Goal: Task Accomplishment & Management: Use online tool/utility

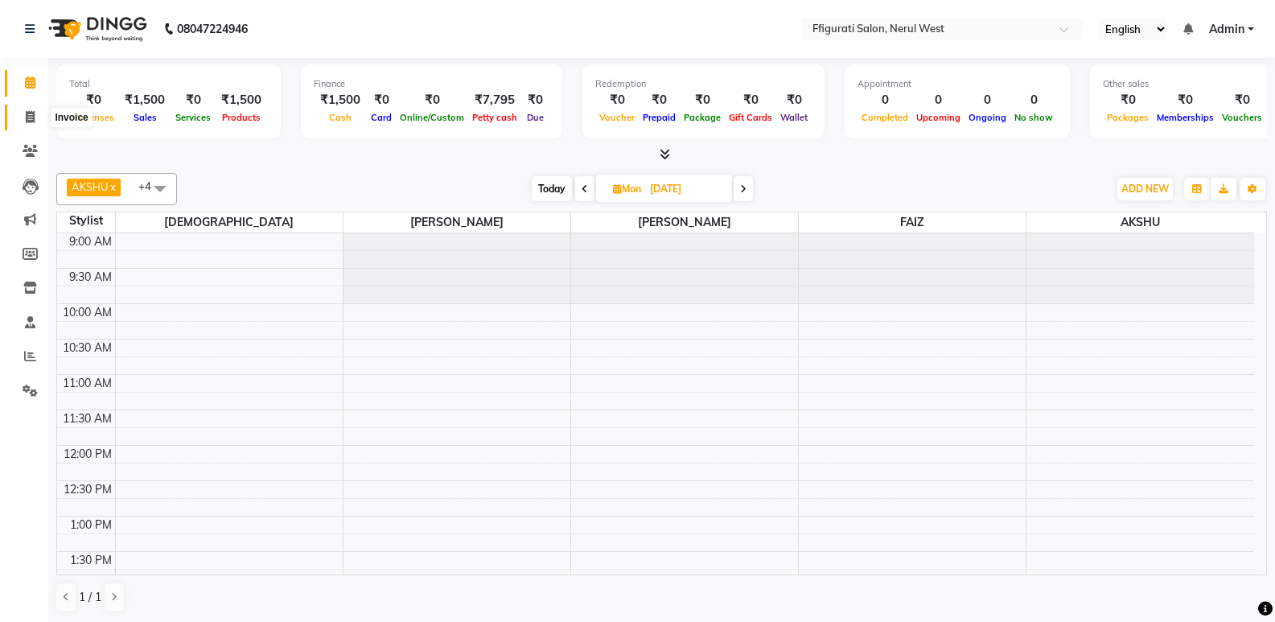
click at [31, 119] on icon at bounding box center [30, 117] width 9 height 12
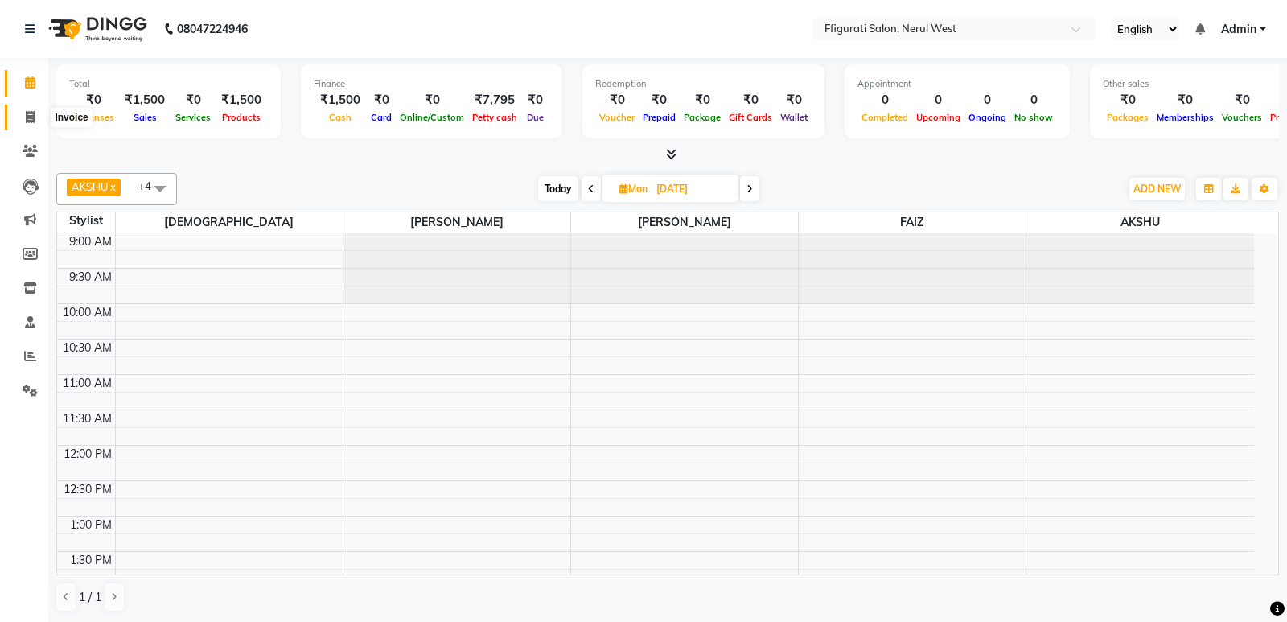
select select "service"
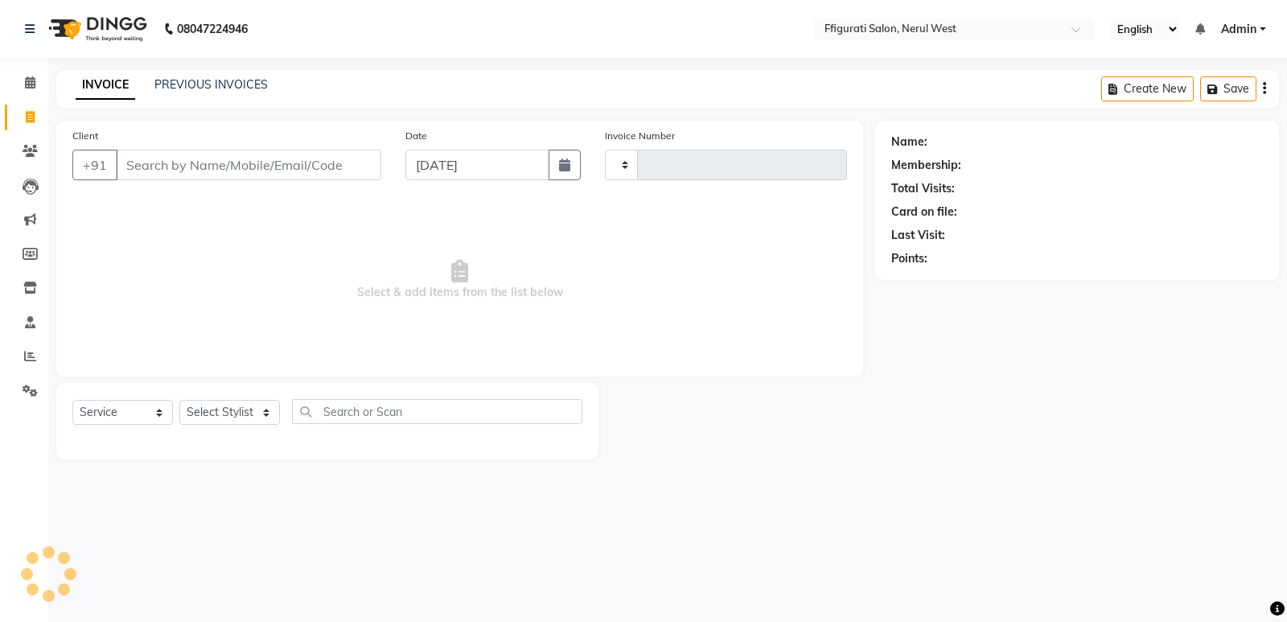
type input "0864"
select select "6023"
click at [202, 171] on input "Client" at bounding box center [248, 165] width 265 height 31
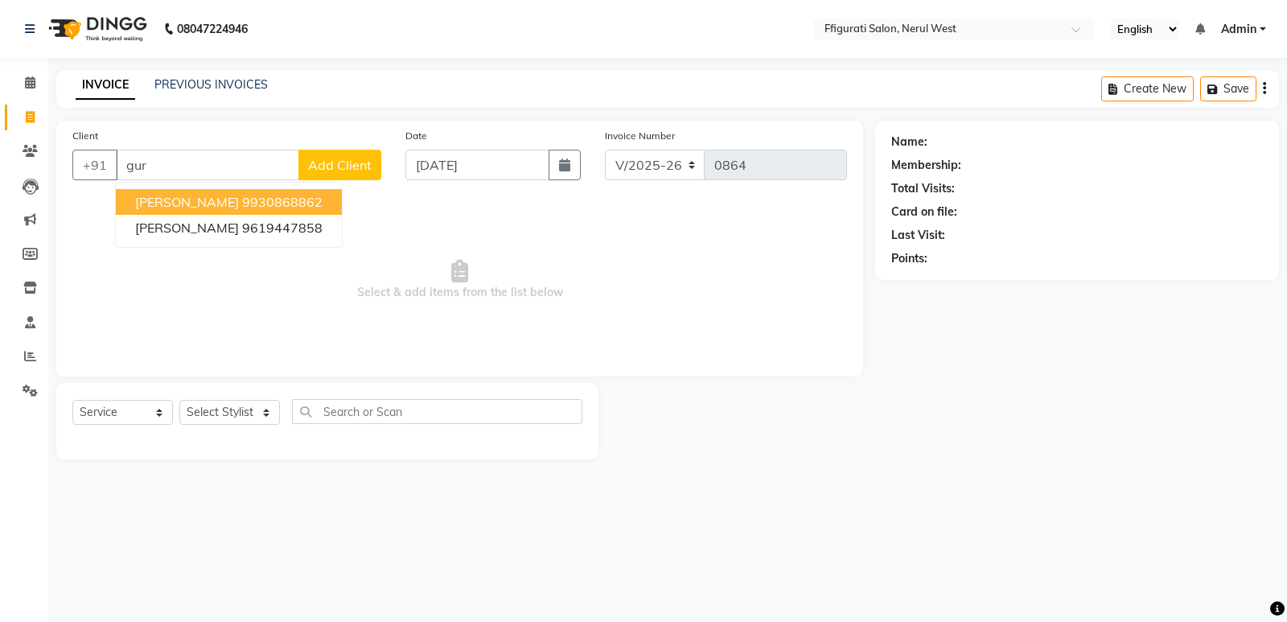
click at [264, 198] on ngb-highlight "9930868862" at bounding box center [282, 202] width 80 height 16
type input "9930868862"
